Goal: Transaction & Acquisition: Book appointment/travel/reservation

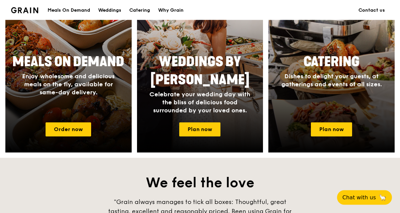
scroll to position [316, 0]
click at [56, 133] on link "Order now" at bounding box center [69, 130] width 46 height 14
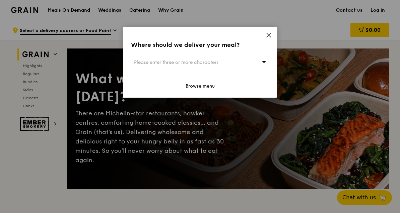
click at [271, 33] on icon at bounding box center [269, 35] width 6 height 6
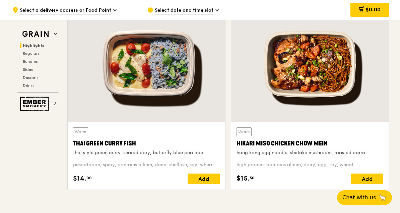
scroll to position [238, 0]
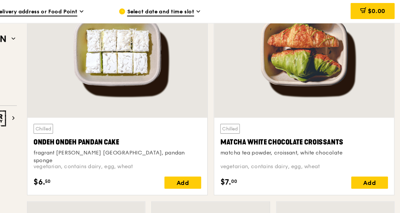
scroll to position [1972, 0]
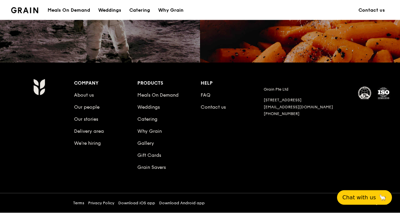
scroll to position [316, 0]
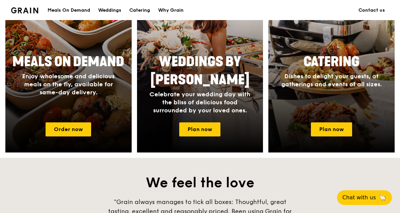
click at [184, 127] on link "Plan now" at bounding box center [199, 130] width 41 height 14
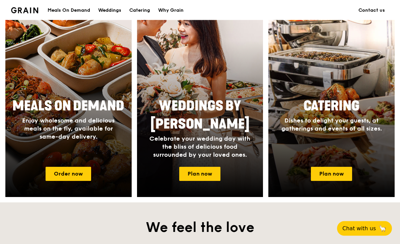
scroll to position [278, 0]
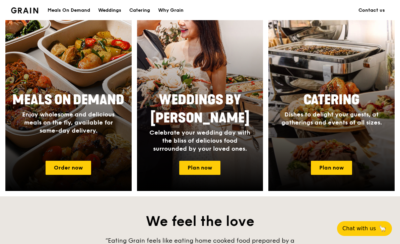
click at [315, 166] on link "Plan now" at bounding box center [331, 167] width 41 height 14
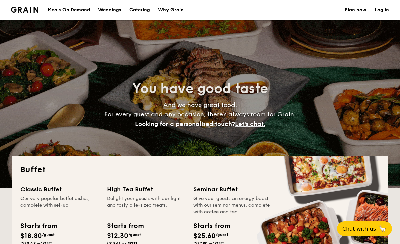
select select
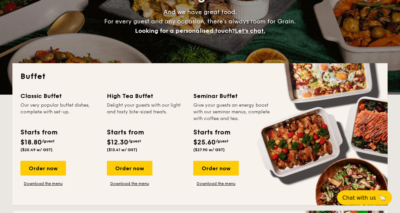
scroll to position [92, 0]
click at [223, 169] on div "Order now" at bounding box center [216, 168] width 46 height 15
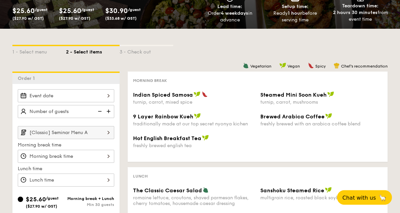
scroll to position [95, 0]
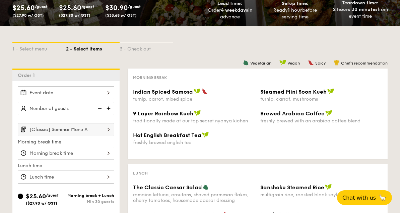
click at [108, 109] on img at bounding box center [109, 108] width 10 height 13
click at [111, 112] on img at bounding box center [109, 108] width 10 height 13
type input "25 guests"
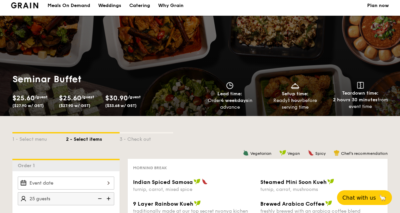
scroll to position [0, 0]
